Goal: Find specific page/section: Find specific page/section

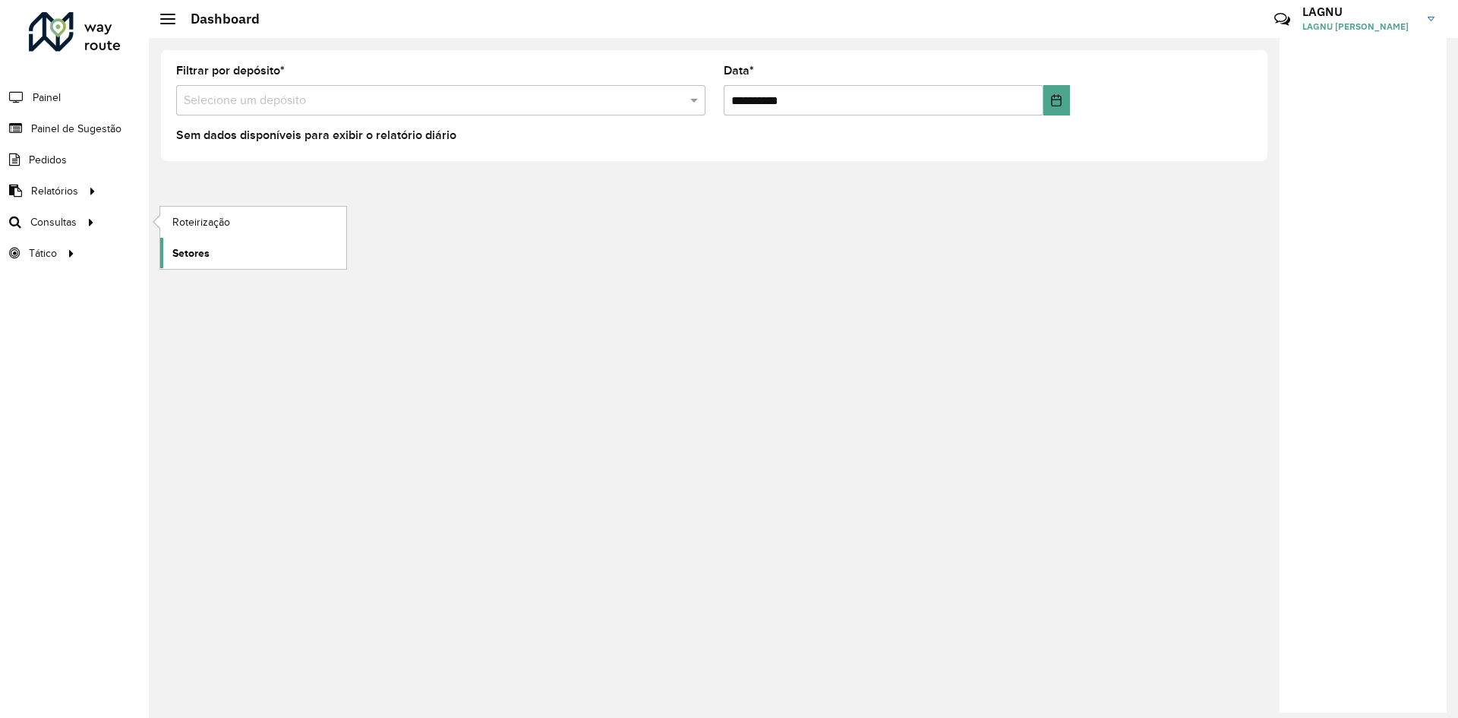
click at [195, 248] on span "Setores" at bounding box center [190, 253] width 37 height 16
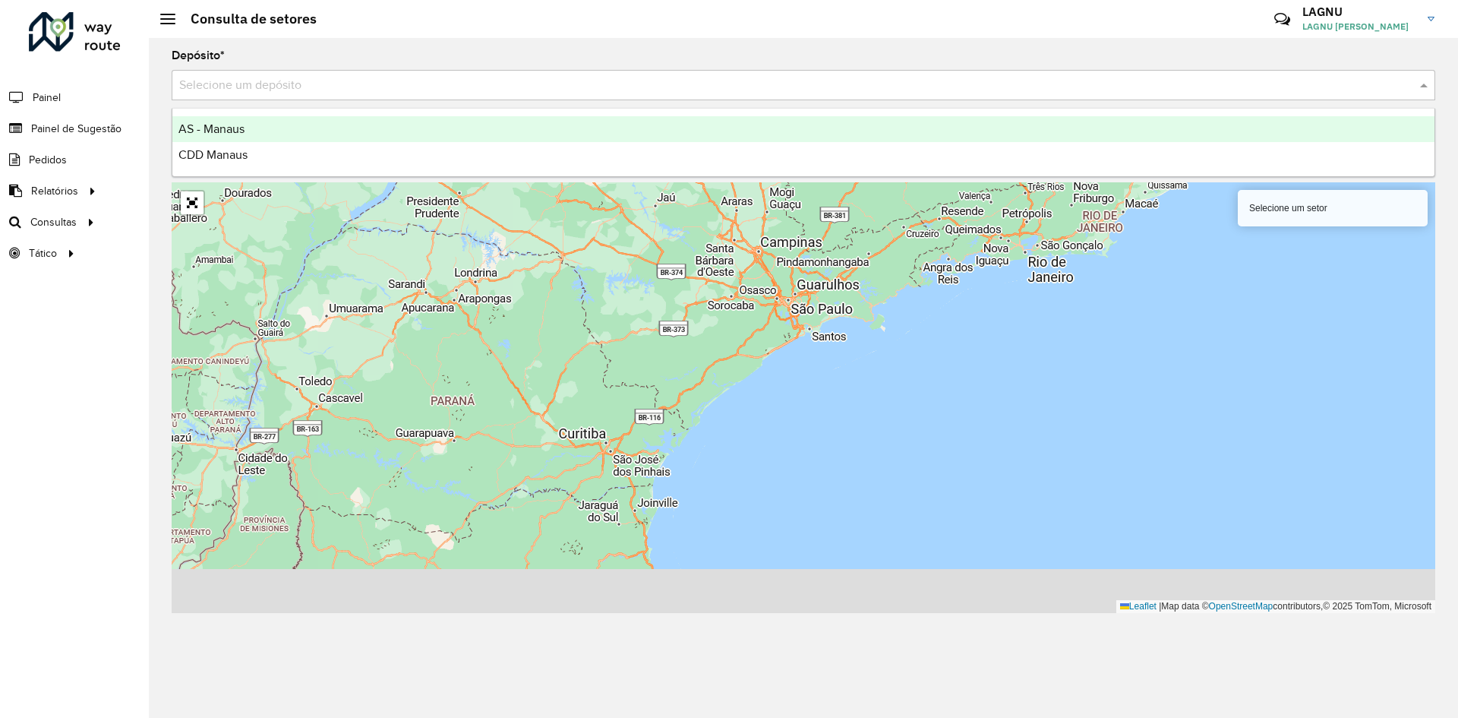
click at [255, 84] on input "text" at bounding box center [788, 86] width 1218 height 18
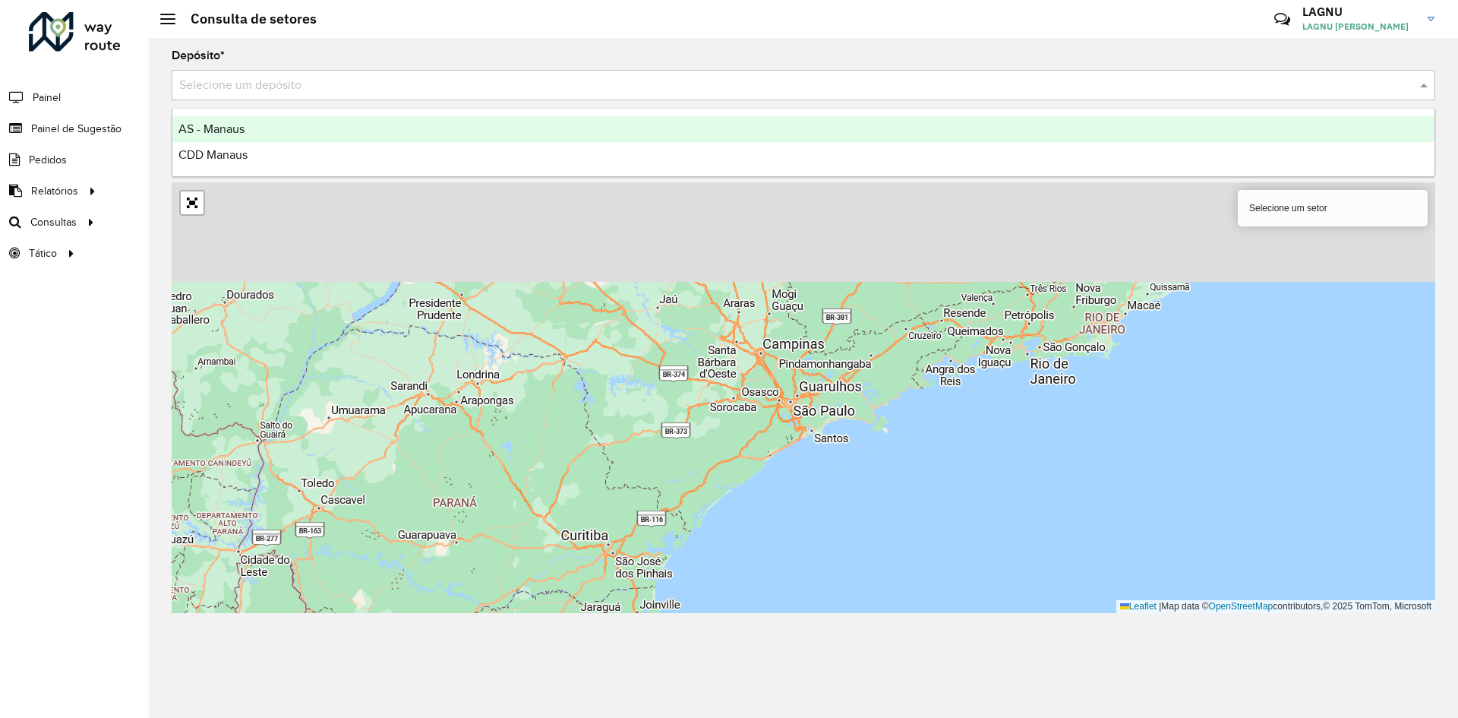
click at [275, 153] on div "CDD Manaus" at bounding box center [803, 155] width 1263 height 26
